Goal: Task Accomplishment & Management: Use online tool/utility

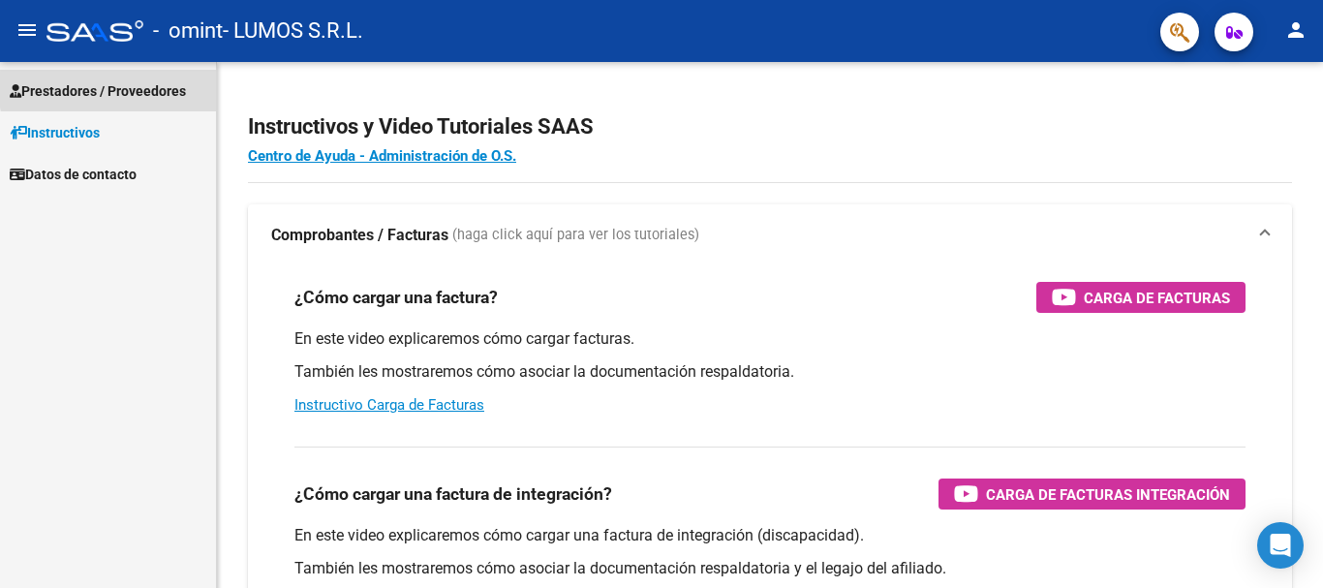
click at [165, 83] on span "Prestadores / Proveedores" at bounding box center [98, 90] width 176 height 21
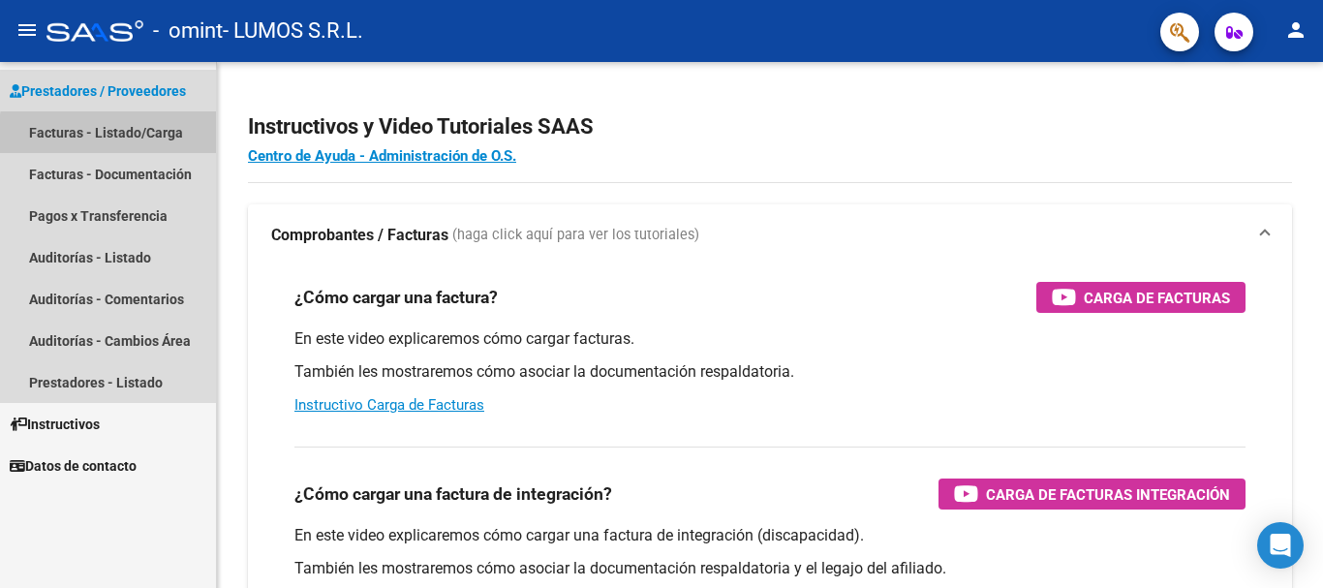
click at [137, 137] on link "Facturas - Listado/Carga" at bounding box center [108, 132] width 216 height 42
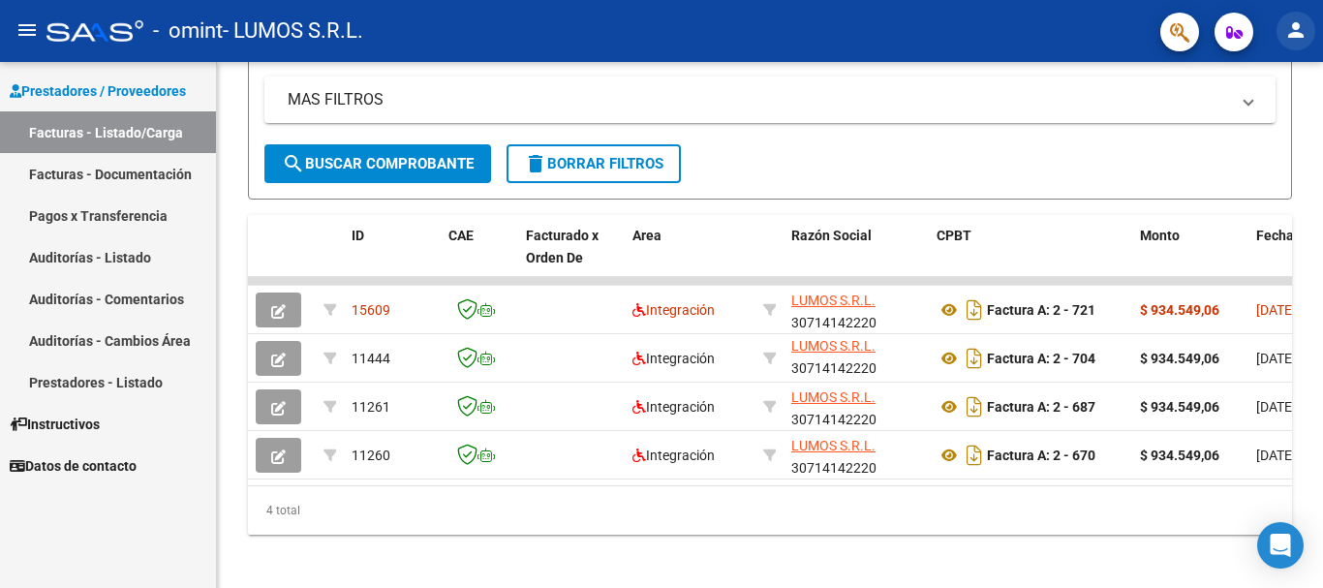
click at [1307, 44] on button "person" at bounding box center [1295, 31] width 39 height 39
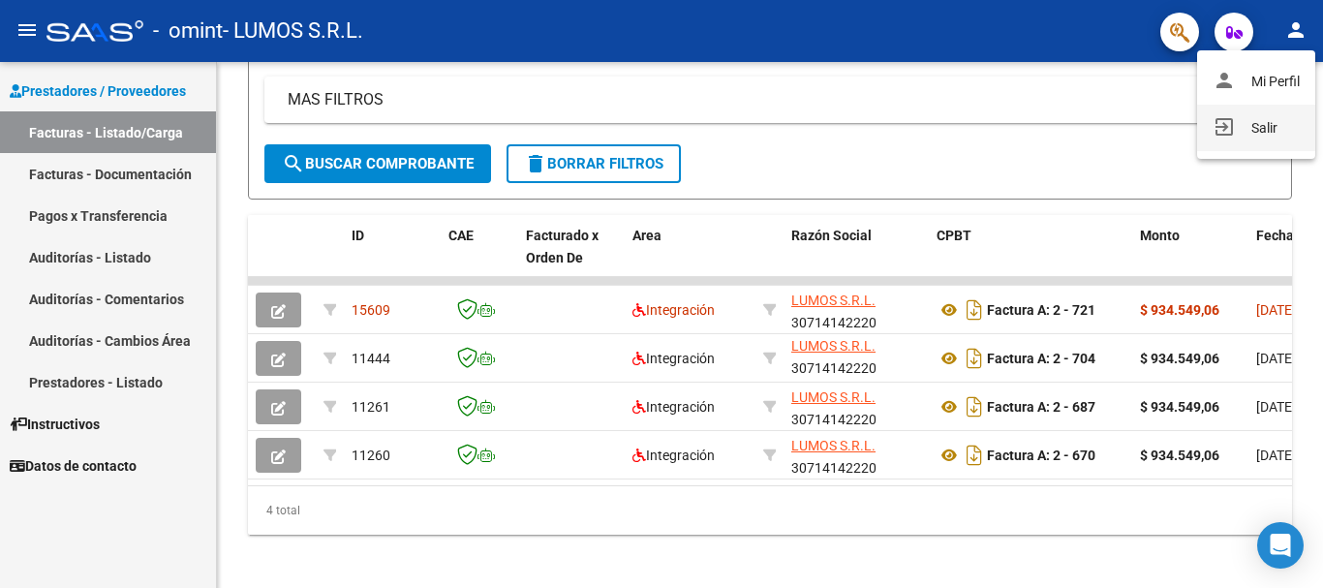
click at [1235, 142] on button "exit_to_app Salir" at bounding box center [1256, 128] width 118 height 46
